Goal: Task Accomplishment & Management: Manage account settings

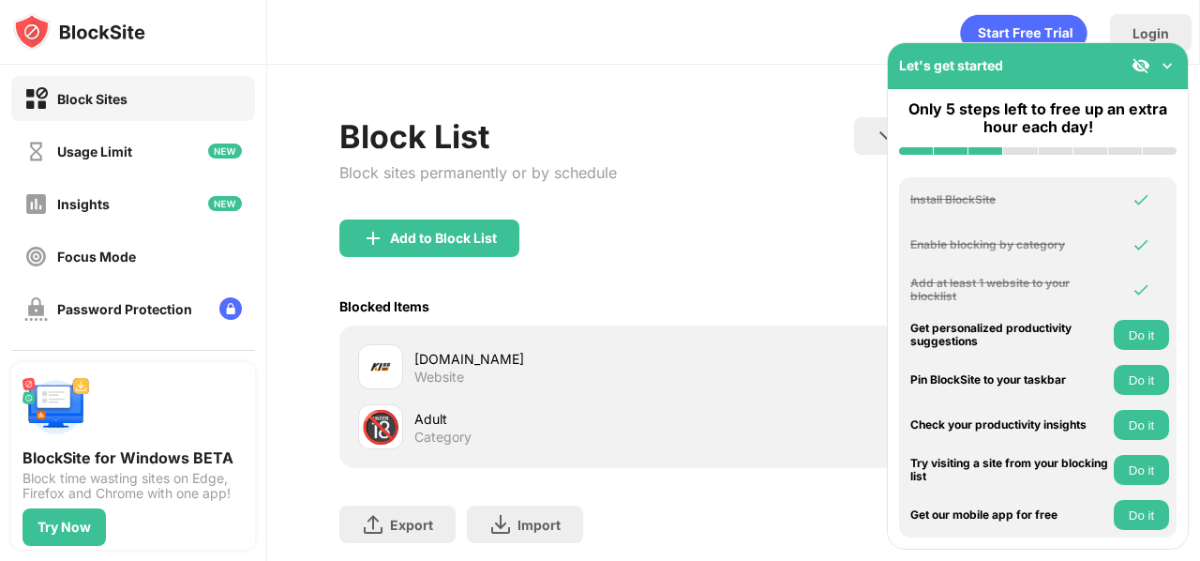
click at [718, 383] on div "kisskh.do Website" at bounding box center [574, 367] width 320 height 37
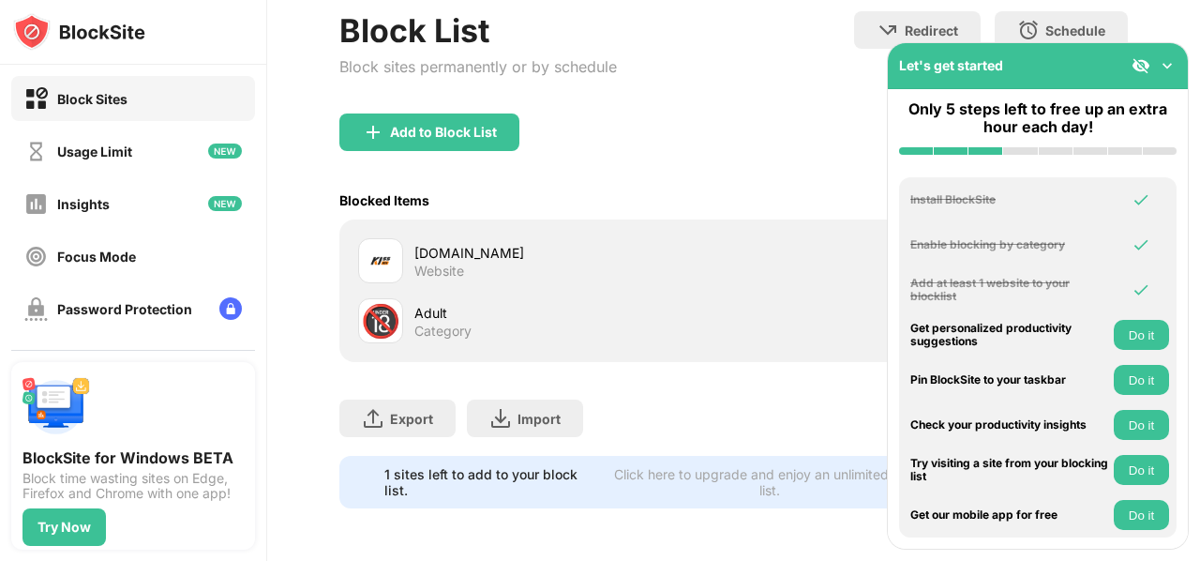
click at [384, 238] on div at bounding box center [380, 260] width 45 height 45
click at [364, 238] on div at bounding box center [380, 260] width 45 height 45
drag, startPoint x: 364, startPoint y: 236, endPoint x: 592, endPoint y: 240, distance: 228.8
click at [592, 240] on div "kisskh.do Website" at bounding box center [546, 260] width 376 height 45
click at [592, 243] on div "kisskh.do" at bounding box center [574, 253] width 320 height 20
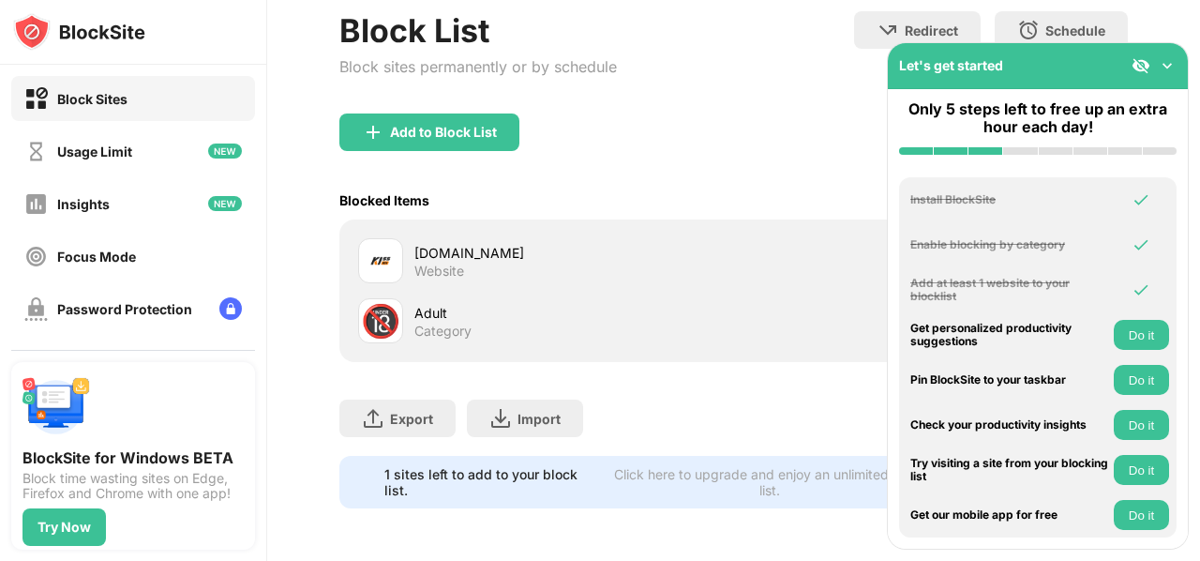
scroll to position [0, 0]
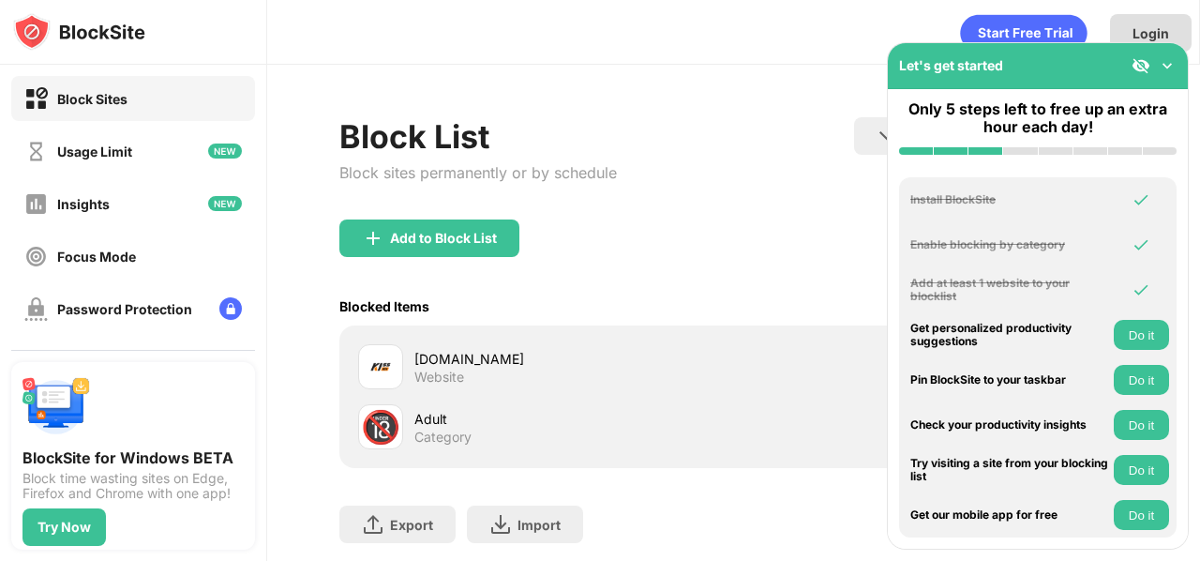
click at [1164, 22] on div "Login" at bounding box center [1151, 32] width 82 height 37
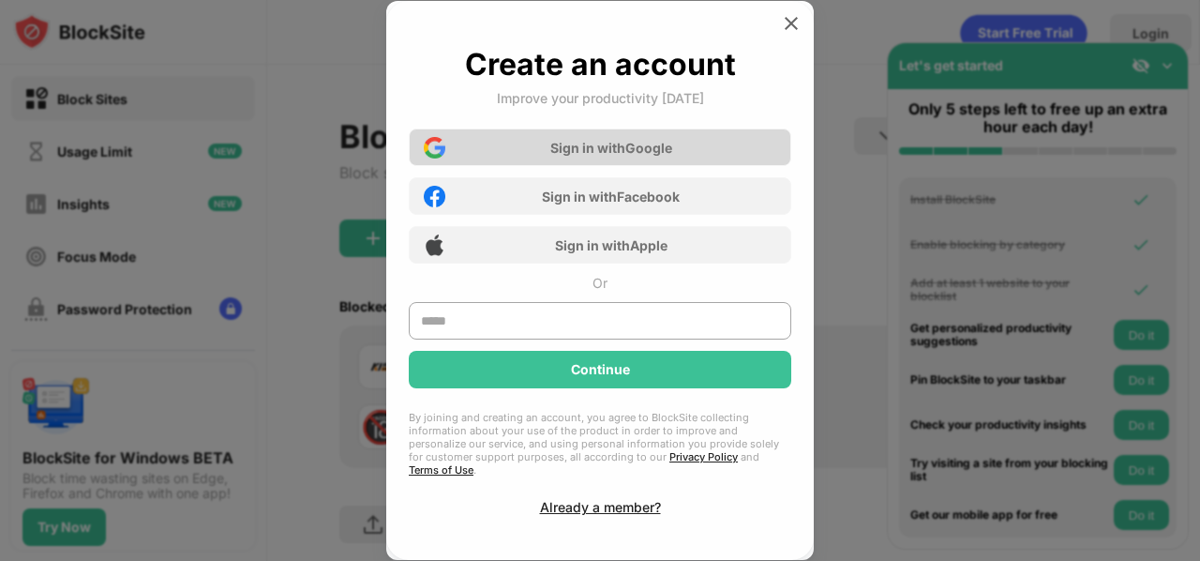
click at [669, 155] on div "Sign in with Google" at bounding box center [611, 148] width 122 height 16
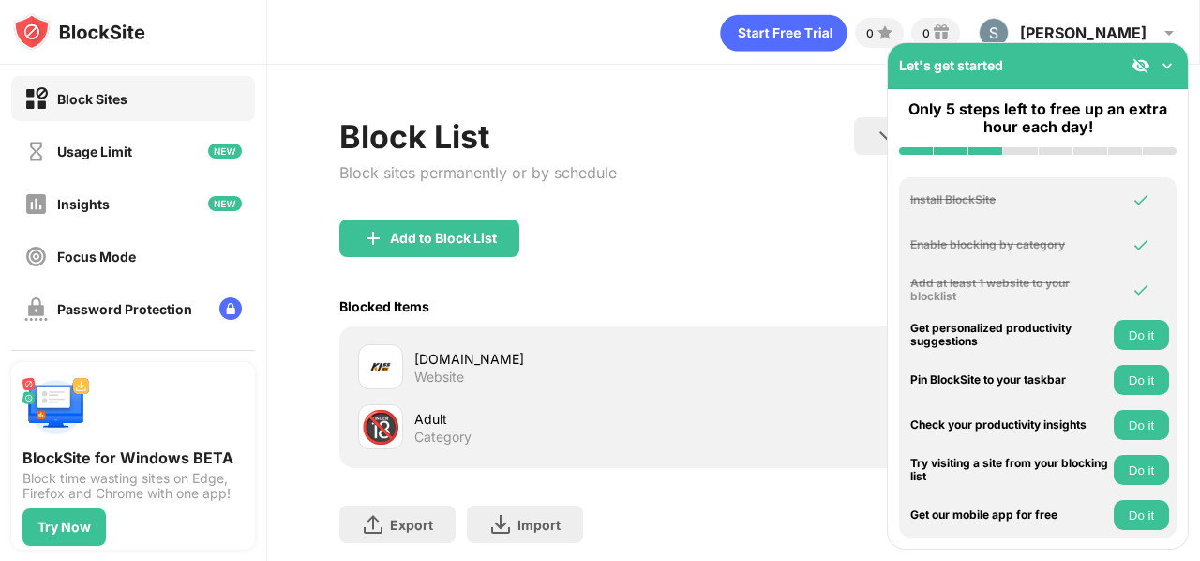
click at [1162, 59] on img at bounding box center [1167, 65] width 19 height 19
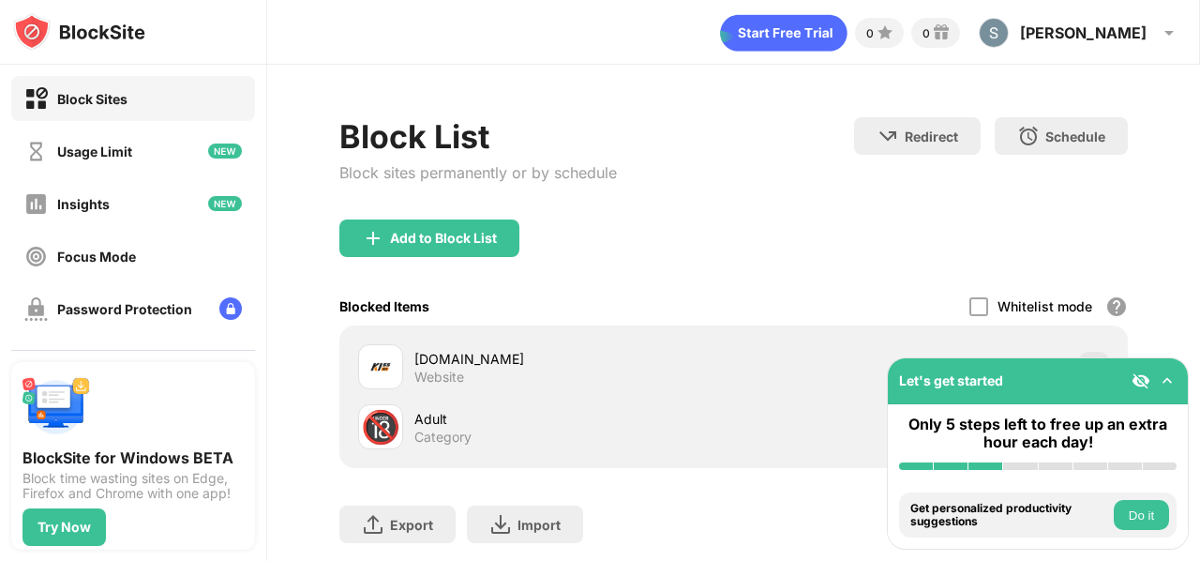
click at [501, 338] on div "kisskh.do Website" at bounding box center [734, 367] width 766 height 60
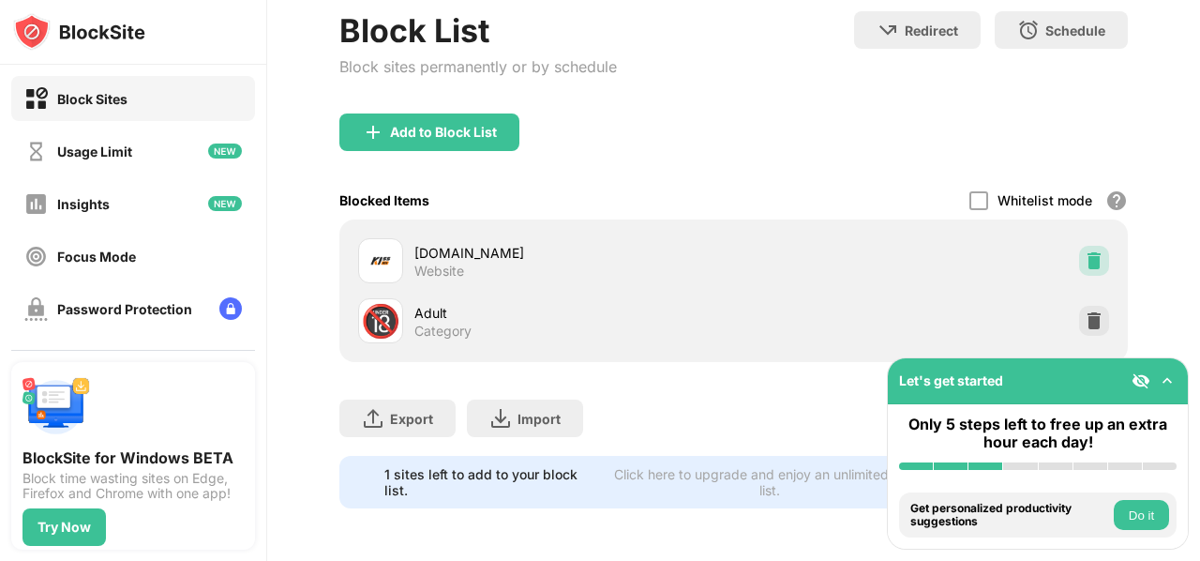
click at [1085, 251] on img at bounding box center [1094, 260] width 19 height 19
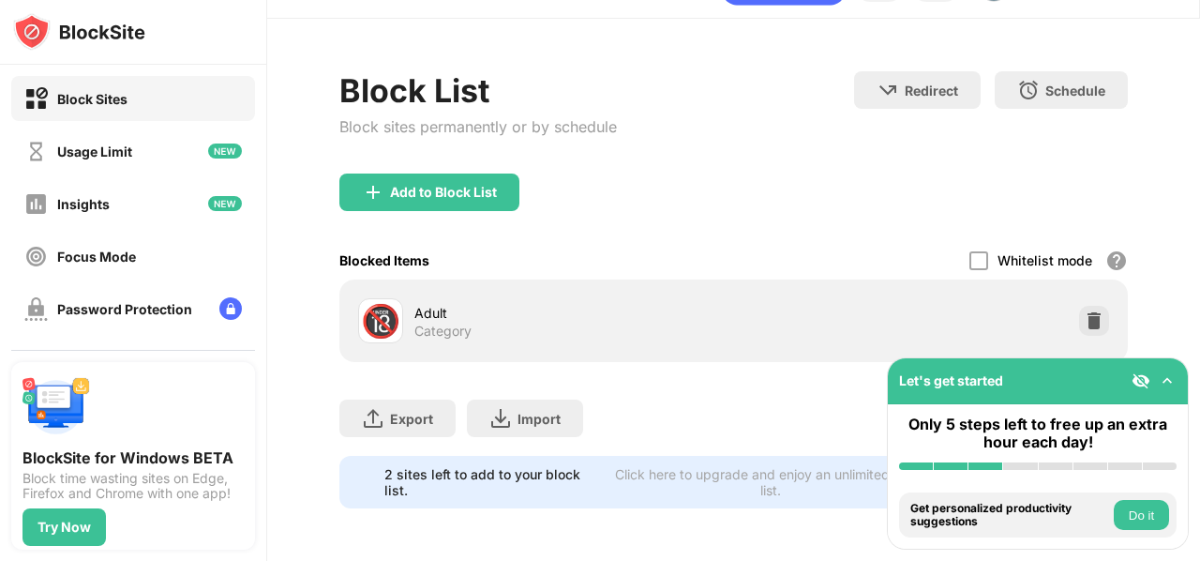
scroll to position [59, 0]
